Goal: Task Accomplishment & Management: Use online tool/utility

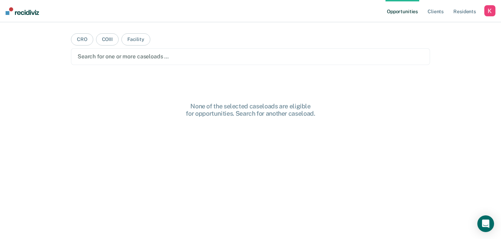
click at [492, 11] on div "button" at bounding box center [489, 10] width 11 height 11
click at [446, 25] on link "Profile" at bounding box center [462, 28] width 56 height 6
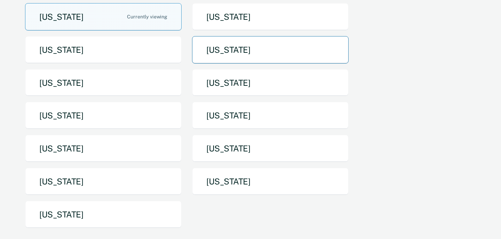
scroll to position [75, 0]
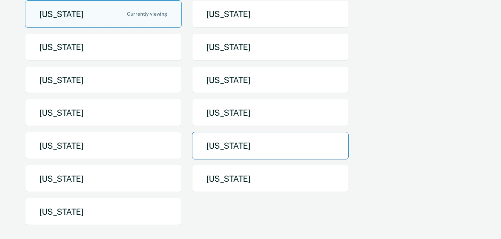
click at [244, 150] on button "[US_STATE]" at bounding box center [270, 145] width 156 height 27
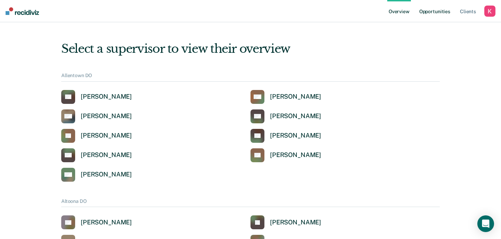
click at [427, 8] on link "Opportunities" at bounding box center [435, 11] width 34 height 22
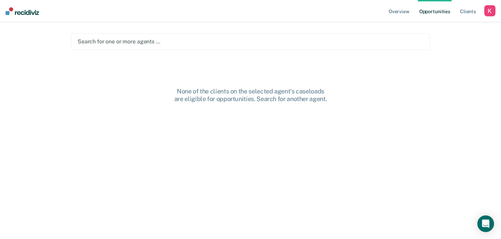
click at [484, 7] on div "button" at bounding box center [489, 10] width 11 height 11
click at [447, 28] on link "Profile" at bounding box center [462, 28] width 56 height 6
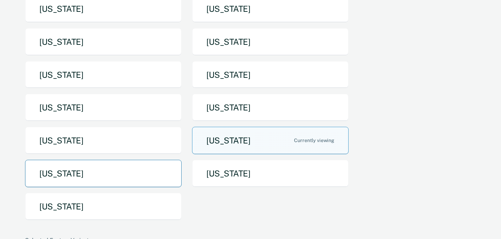
scroll to position [83, 0]
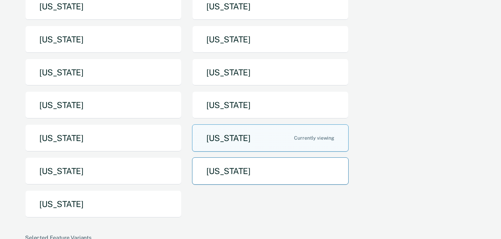
click at [218, 168] on button "[US_STATE]" at bounding box center [270, 171] width 156 height 27
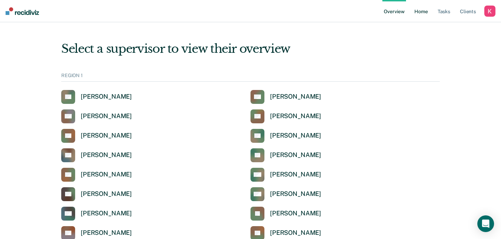
click at [420, 11] on link "Home" at bounding box center [421, 11] width 16 height 22
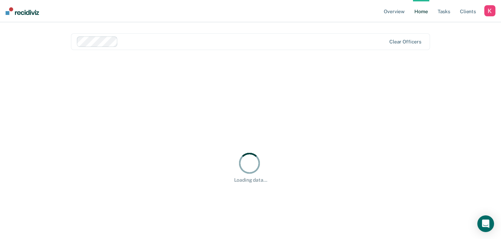
click at [319, 37] on div at bounding box center [231, 42] width 309 height 10
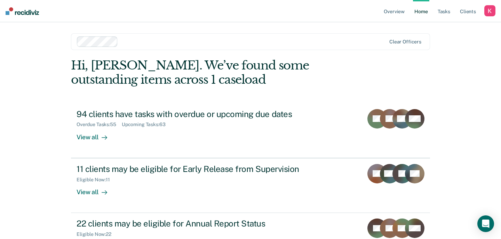
click at [445, 95] on div "Overview Home Tasks Client s Profile How it works Log Out Clear officers Hi, [P…" at bounding box center [250, 148] width 501 height 296
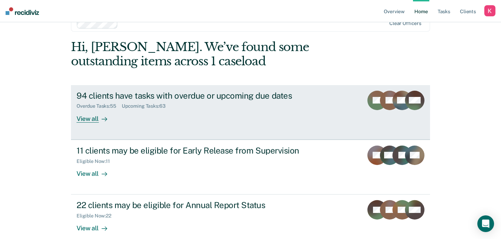
scroll to position [19, 0]
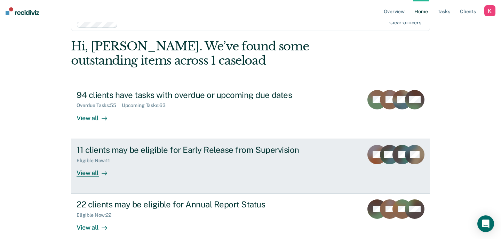
click at [214, 161] on div "Eligible Now : 11" at bounding box center [199, 159] width 244 height 9
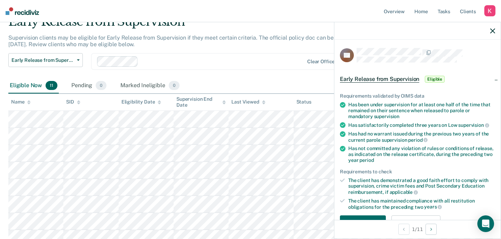
click at [493, 32] on icon "button" at bounding box center [492, 31] width 5 height 5
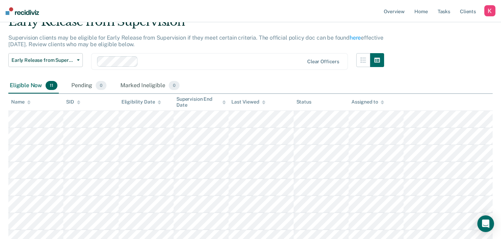
click at [289, 78] on div "Early Release from Supervision Early Release from Supervision Annual Report Sta…" at bounding box center [196, 65] width 376 height 25
